Goal: Transaction & Acquisition: Purchase product/service

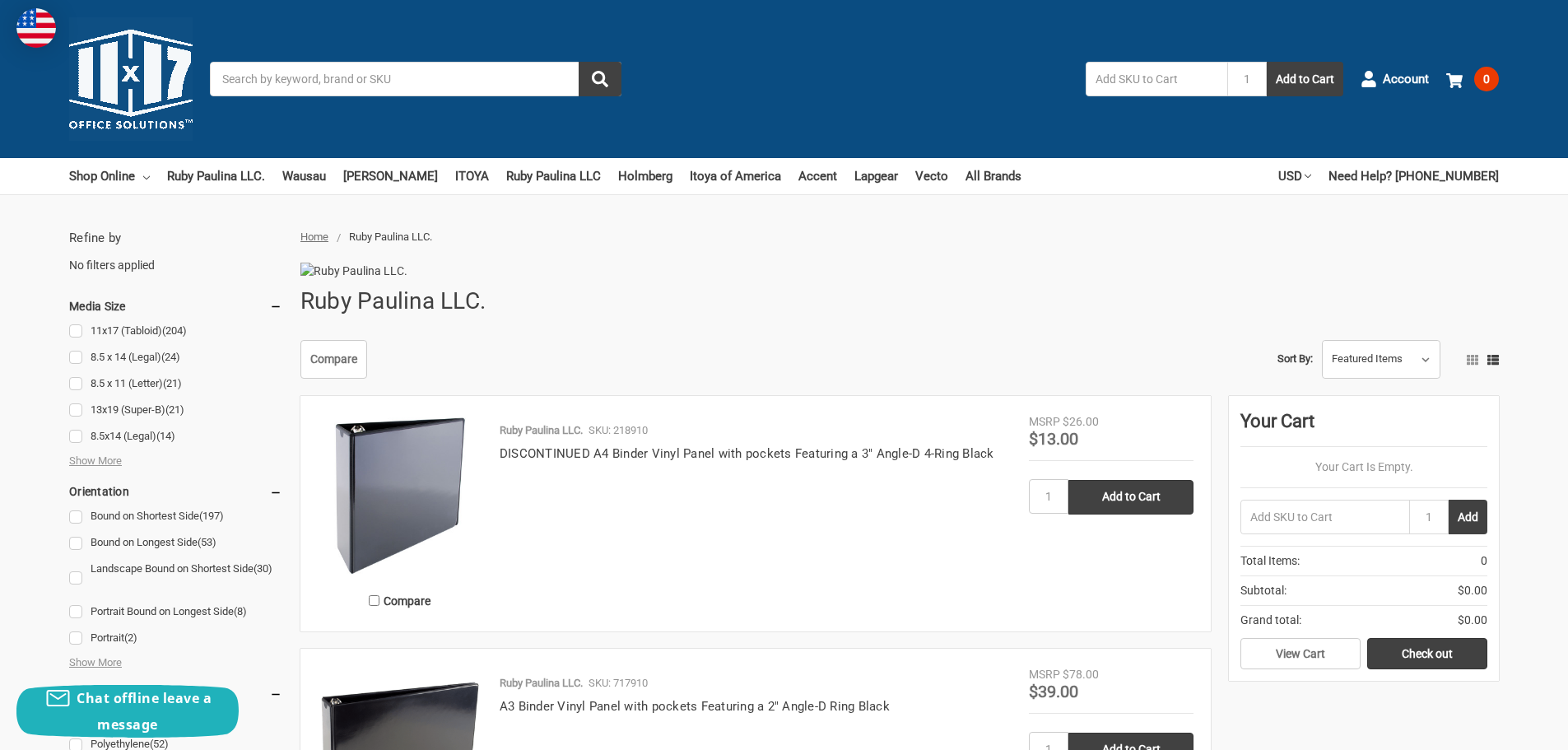
click at [342, 80] on input "Search" at bounding box center [415, 79] width 411 height 35
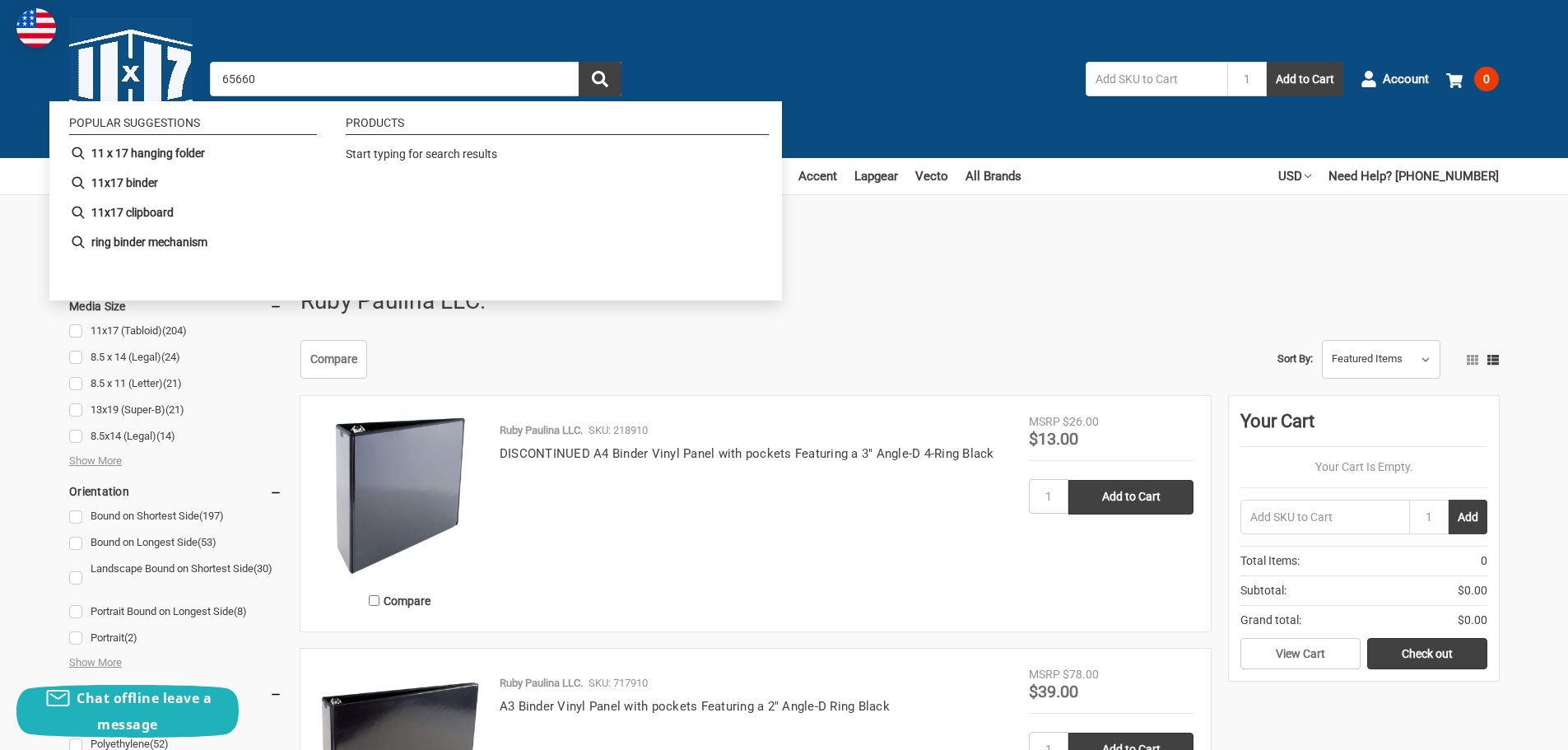
type input "656600"
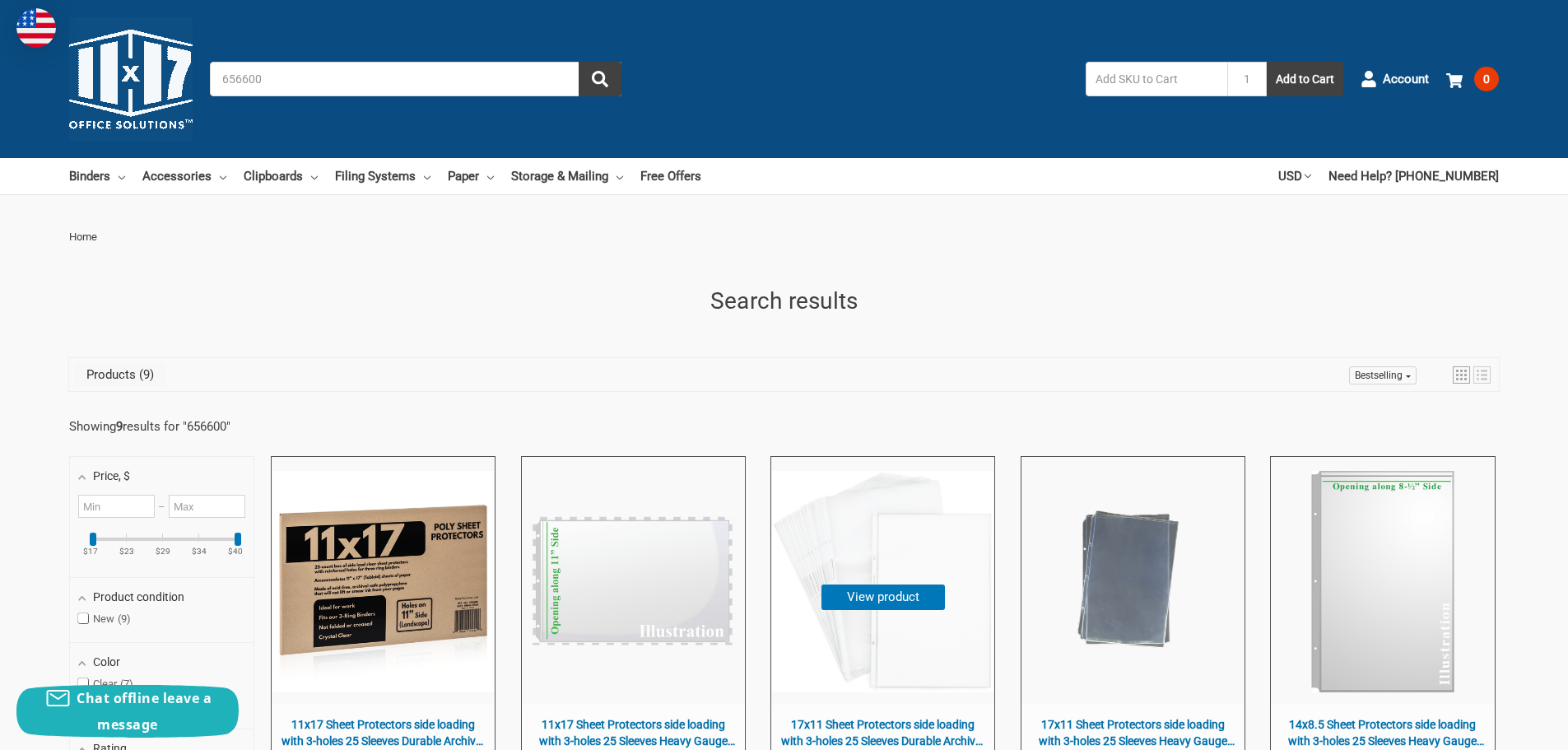
click at [902, 561] on img "17x11 Sheet Protectors side loading with 3-holes 25 Sleeves Durable Archival sa…" at bounding box center [882, 581] width 222 height 222
